Goal: Task Accomplishment & Management: Complete application form

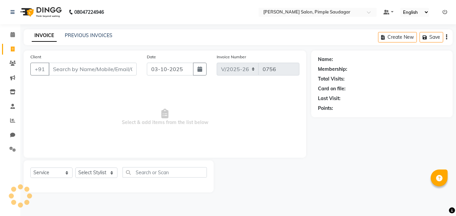
select select "7816"
select select "service"
click at [67, 70] on input "Client" at bounding box center [93, 69] width 88 height 13
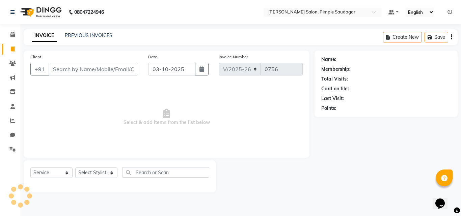
click at [67, 70] on input "Client" at bounding box center [93, 69] width 89 height 13
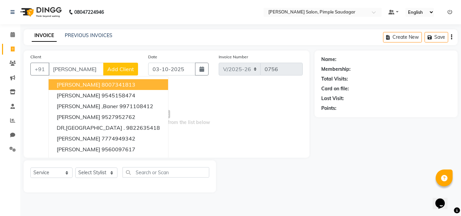
click at [72, 70] on input "[PERSON_NAME]" at bounding box center [76, 69] width 55 height 13
type input "n"
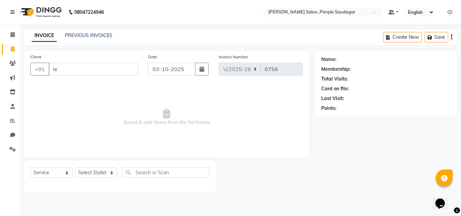
type input "l"
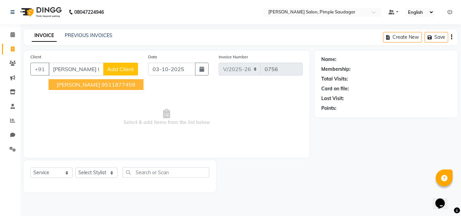
drag, startPoint x: 90, startPoint y: 87, endPoint x: 80, endPoint y: 118, distance: 32.5
click at [102, 86] on ngb-highlight "9511877459" at bounding box center [119, 84] width 34 height 7
type input "9511877459"
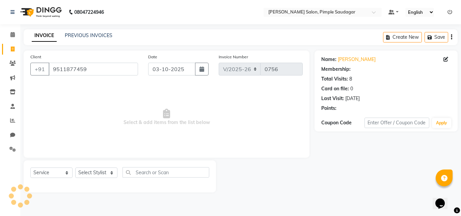
select select "1: Object"
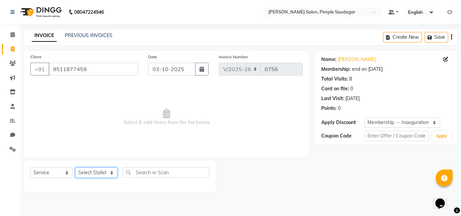
click at [90, 172] on select "Select Stylist ADMIN MANAGER [PERSON_NAME] [PERSON_NAME] [PERSON_NAME] [PERSON_…" at bounding box center [96, 173] width 42 height 10
select select "62811"
click at [75, 168] on select "Select Stylist ADMIN MANAGER [PERSON_NAME] [PERSON_NAME] [PERSON_NAME] [PERSON_…" at bounding box center [96, 173] width 42 height 10
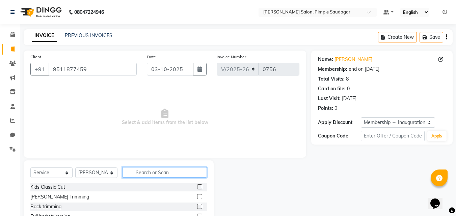
click at [161, 171] on input "text" at bounding box center [165, 172] width 84 height 10
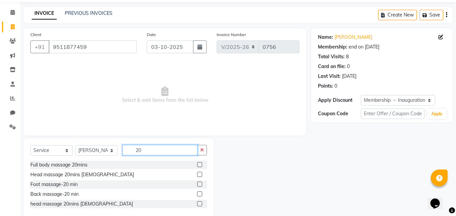
scroll to position [35, 0]
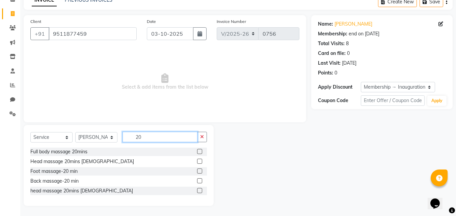
type input "20"
click at [200, 161] on label at bounding box center [199, 161] width 5 height 5
click at [200, 161] on input "checkbox" at bounding box center [199, 162] width 4 height 4
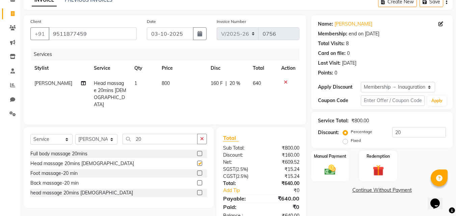
checkbox input "false"
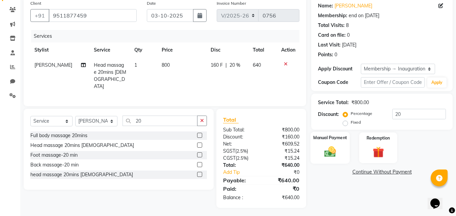
click at [332, 149] on img at bounding box center [330, 151] width 19 height 13
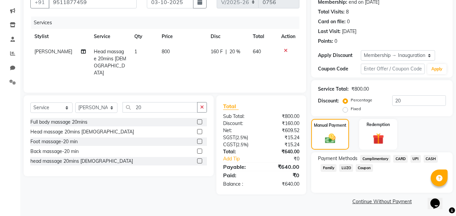
scroll to position [68, 0]
click at [415, 160] on span "UPI" at bounding box center [415, 159] width 10 height 8
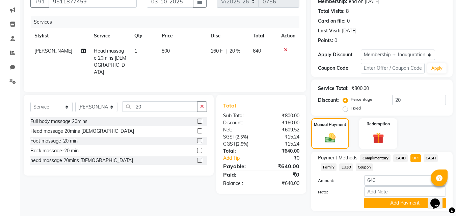
scroll to position [87, 0]
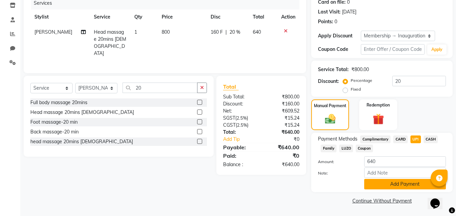
click at [385, 183] on button "Add Payment" at bounding box center [405, 184] width 82 height 10
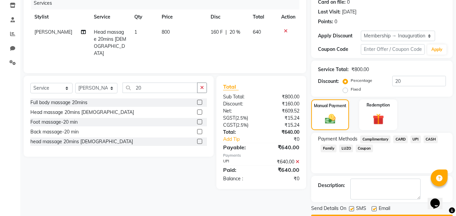
scroll to position [106, 0]
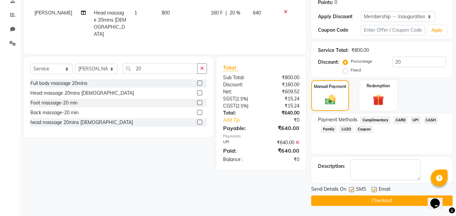
click at [344, 200] on button "Checkout" at bounding box center [381, 201] width 141 height 10
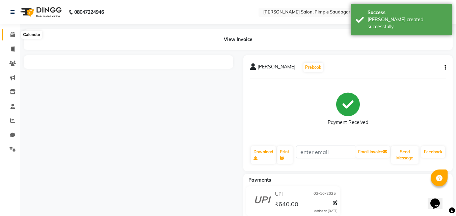
click at [13, 36] on icon at bounding box center [12, 34] width 4 height 5
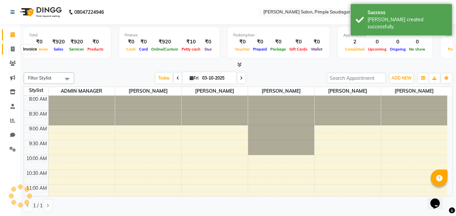
click at [13, 49] on icon at bounding box center [13, 49] width 4 height 5
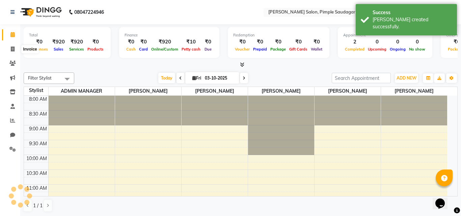
select select "service"
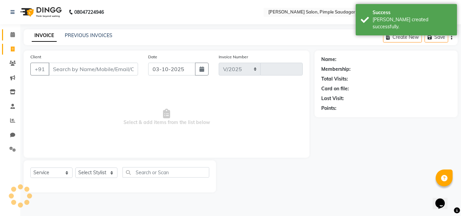
select select "7816"
type input "0757"
click at [11, 30] on link "Calendar" at bounding box center [10, 34] width 16 height 11
